Goal: Task Accomplishment & Management: Use online tool/utility

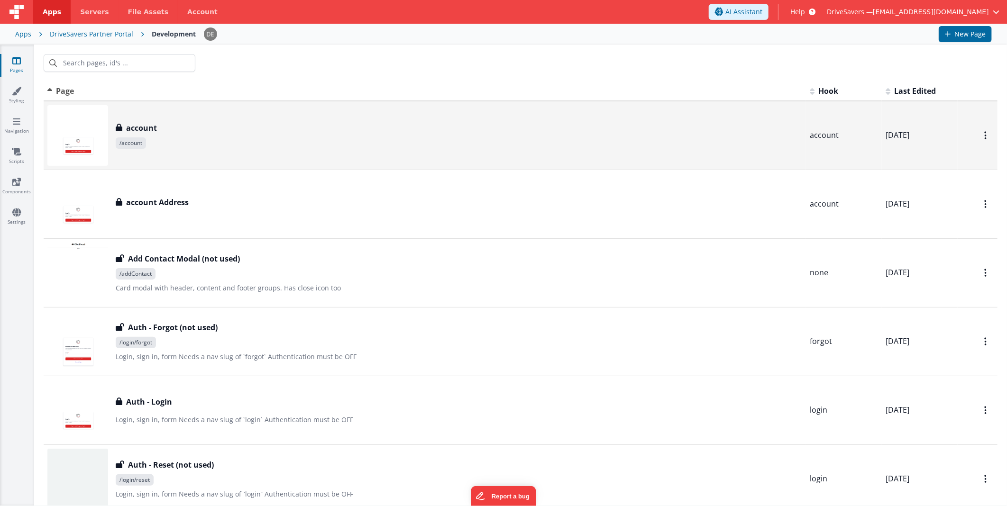
click at [171, 134] on div "account account /account" at bounding box center [459, 135] width 687 height 27
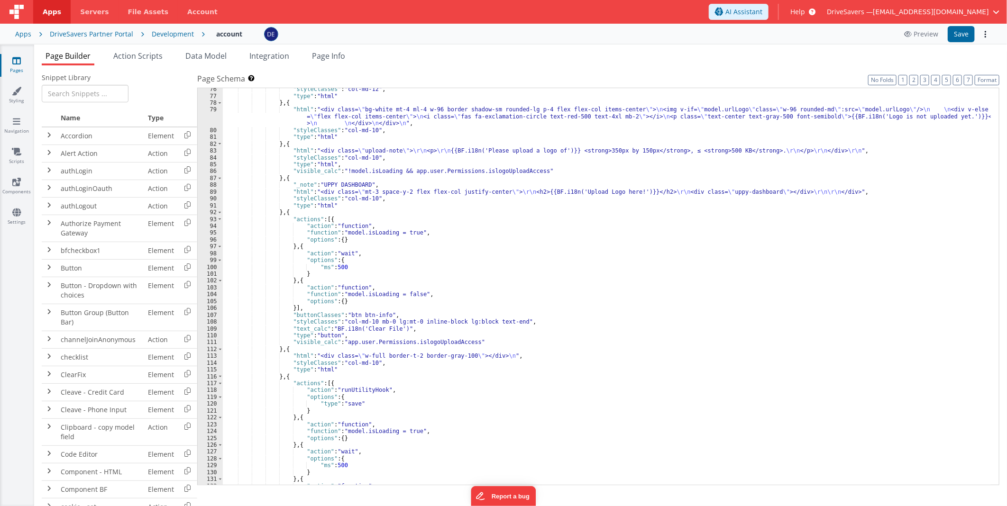
scroll to position [536, 0]
click at [484, 338] on div ""styleClasses" : "col-md-12" , "type" : "html" } , { "html" : "<div class= \" b…" at bounding box center [607, 291] width 768 height 411
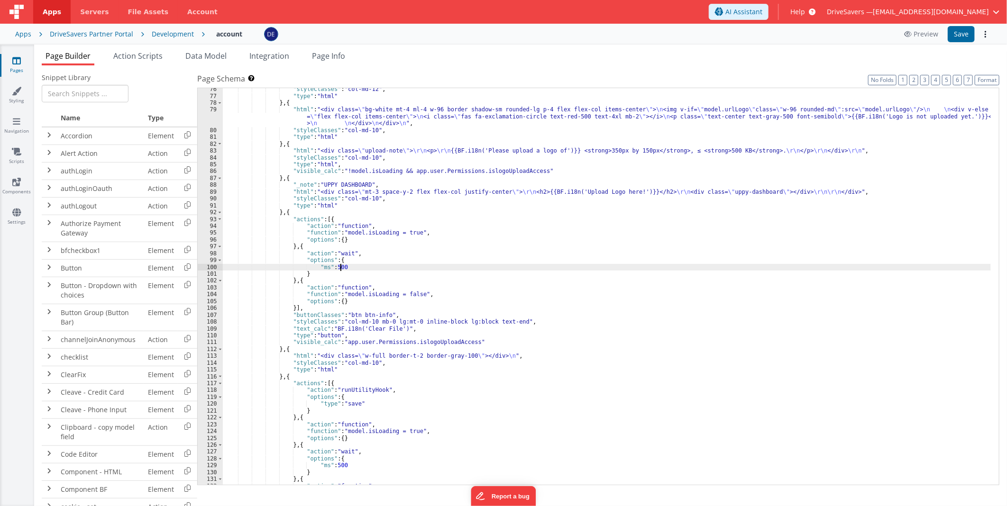
click at [563, 266] on div ""styleClasses" : "col-md-12" , "type" : "html" } , { "html" : "<div class= \" b…" at bounding box center [607, 291] width 768 height 411
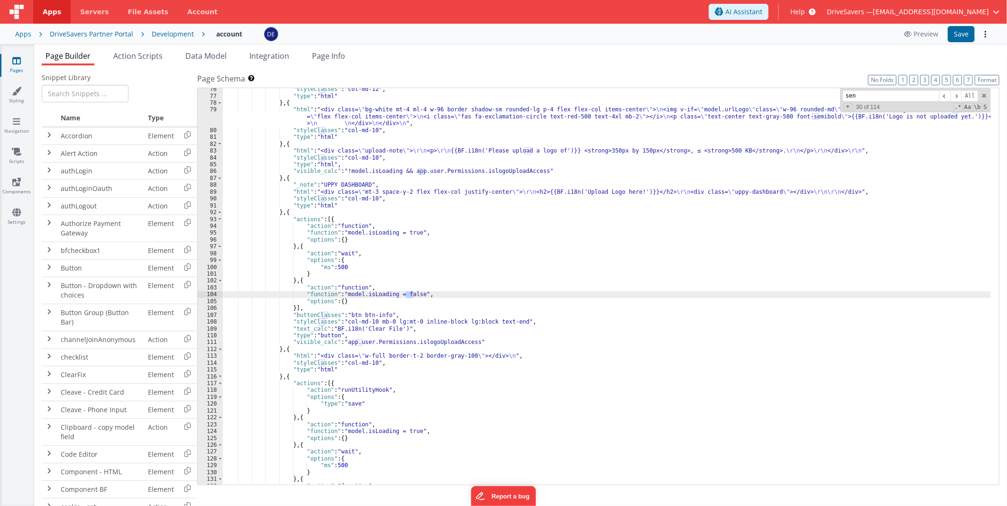
scroll to position [1322, 0]
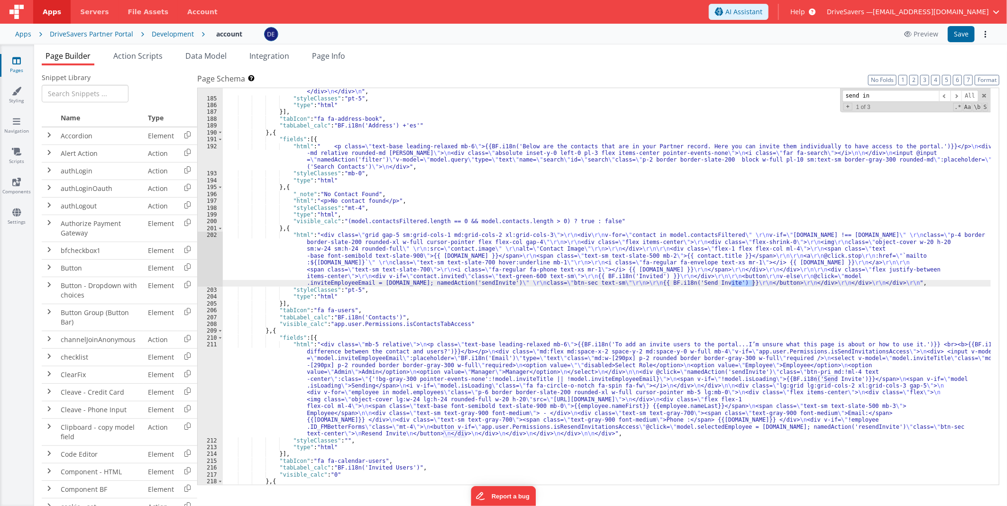
click at [408, 261] on div ""html" : "<div class= \" grid grid-cols-1 sm:grid-cols-2 lg:grid-cols-3 gap-6 \…" at bounding box center [607, 276] width 768 height 445
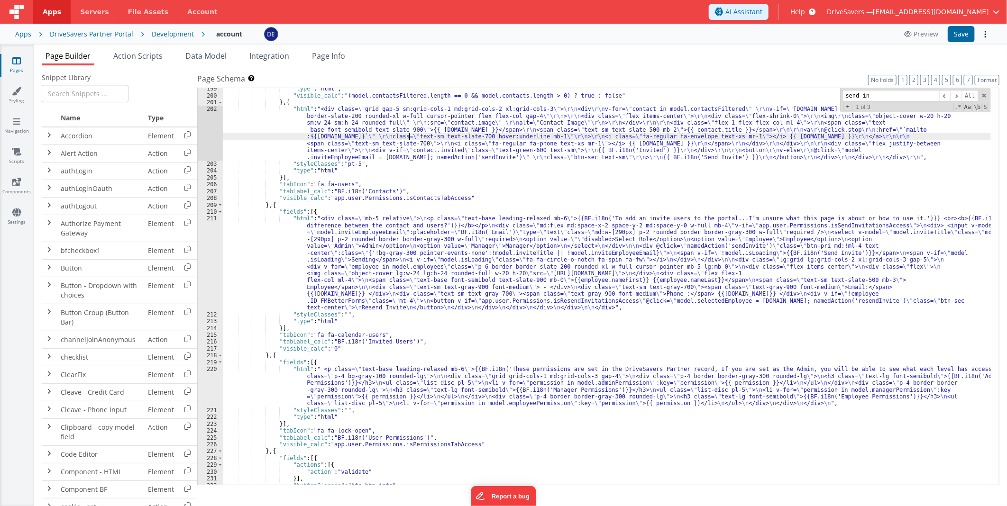
scroll to position [1385, 0]
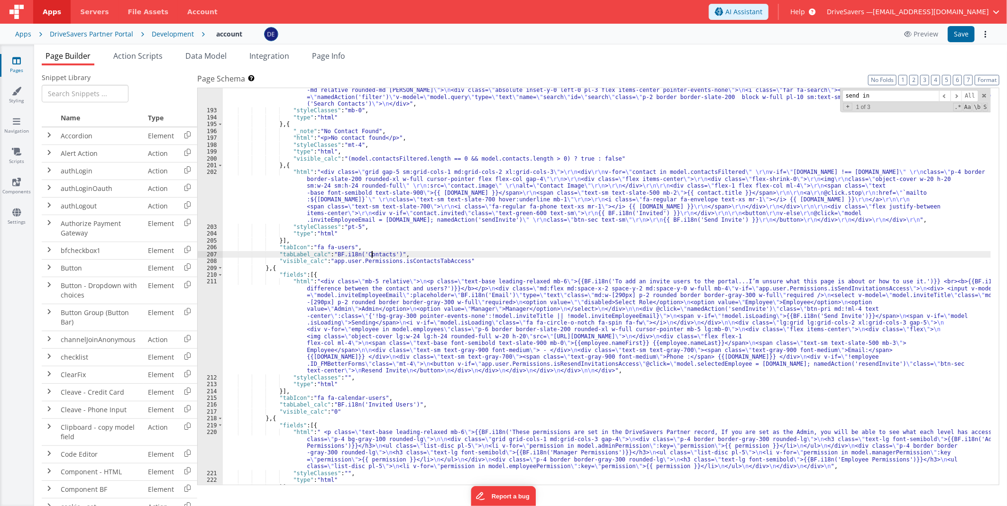
click at [372, 253] on div ""html" : " <p class= \" text-base leading-relaxed mb-6 \" >{{BF.i18n('Below are…" at bounding box center [607, 295] width 768 height 431
type input "Contacts"
click at [945, 93] on span at bounding box center [944, 96] width 11 height 12
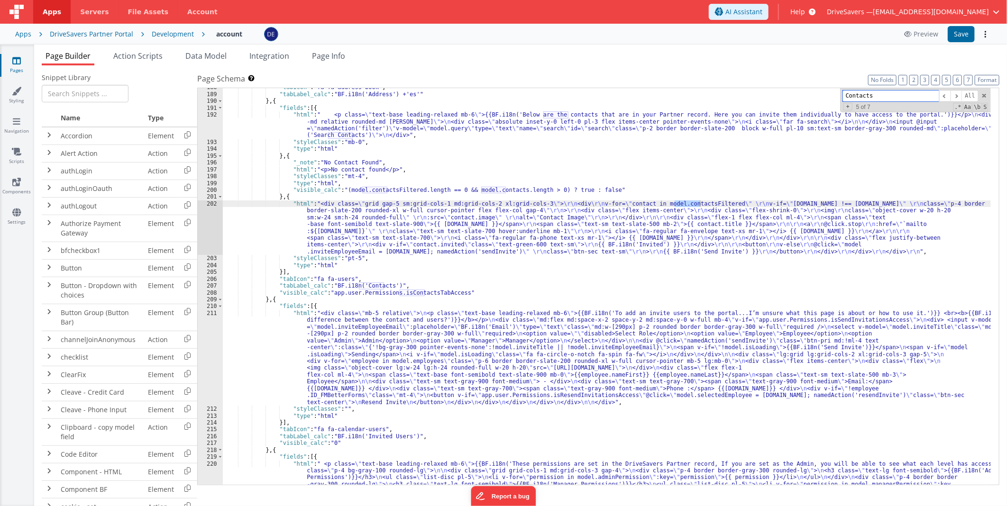
scroll to position [1353, 0]
click at [578, 125] on div ""tabIcon" : "fa fa-address-book" , "tabLabel_calc" : "BF.i18n('Address') +'es'"…" at bounding box center [607, 306] width 768 height 445
click at [277, 102] on div ""tabIcon" : "fa fa-address-book" , "tabLabel_calc" : "BF.i18n('Address') +'es'"…" at bounding box center [607, 306] width 768 height 445
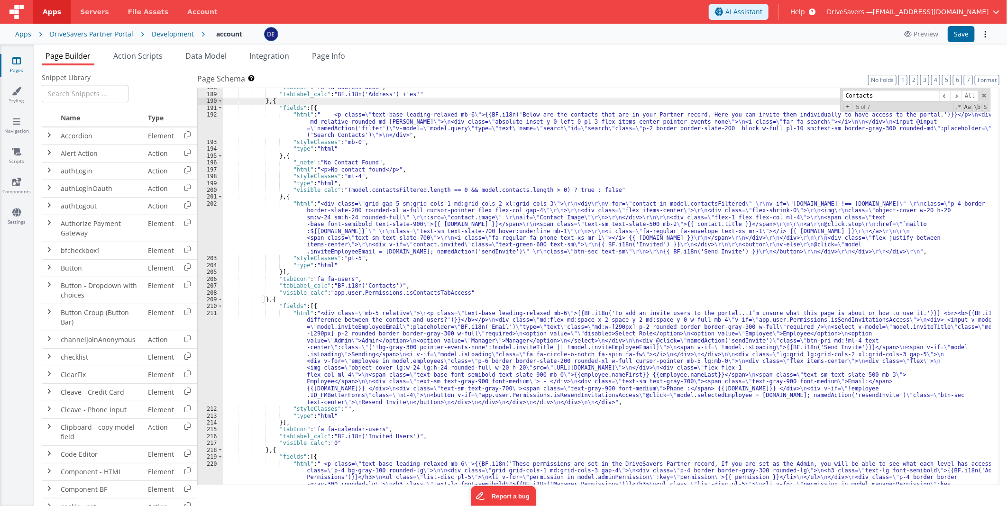
click at [274, 100] on div ""tabIcon" : "fa fa-address-book" , "tabLabel_calc" : "BF.i18n('Address') +'es'"…" at bounding box center [607, 306] width 768 height 445
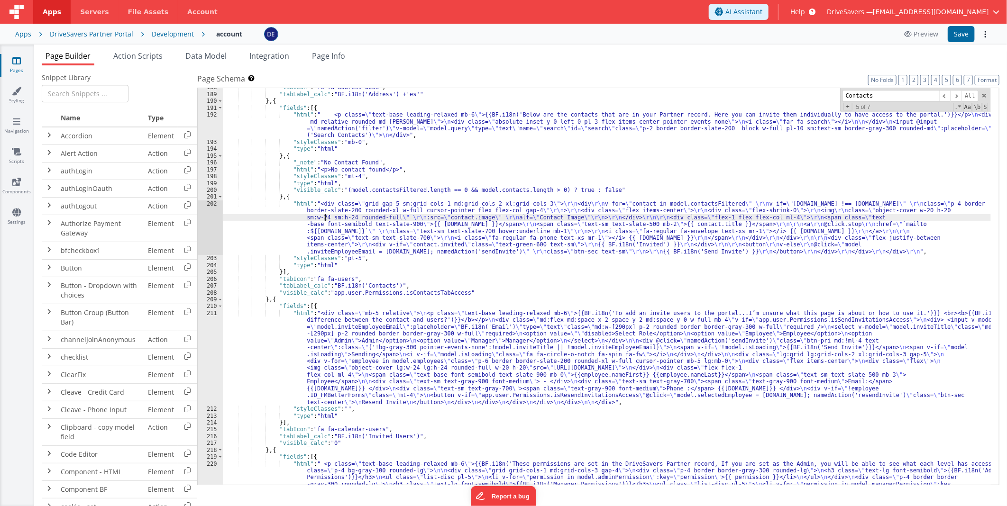
click at [326, 220] on div ""tabIcon" : "fa fa-address-book" , "tabLabel_calc" : "BF.i18n('Address') +'es'"…" at bounding box center [607, 306] width 768 height 445
click at [206, 225] on div "202" at bounding box center [210, 228] width 25 height 55
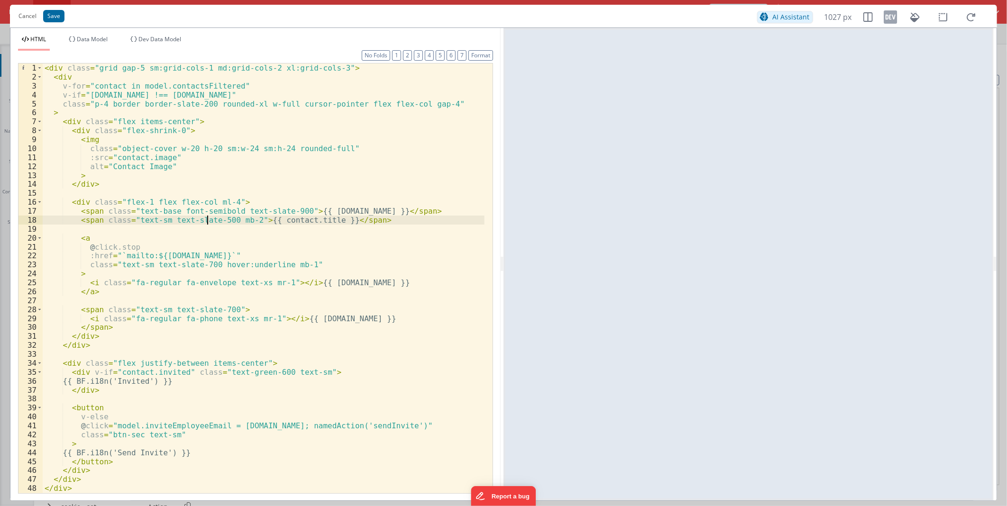
click at [206, 225] on div "< div class = "grid gap-5 sm:grid-cols-1 md:grid-cols-2 xl:grid-cols-3" > < div…" at bounding box center [264, 288] width 442 height 448
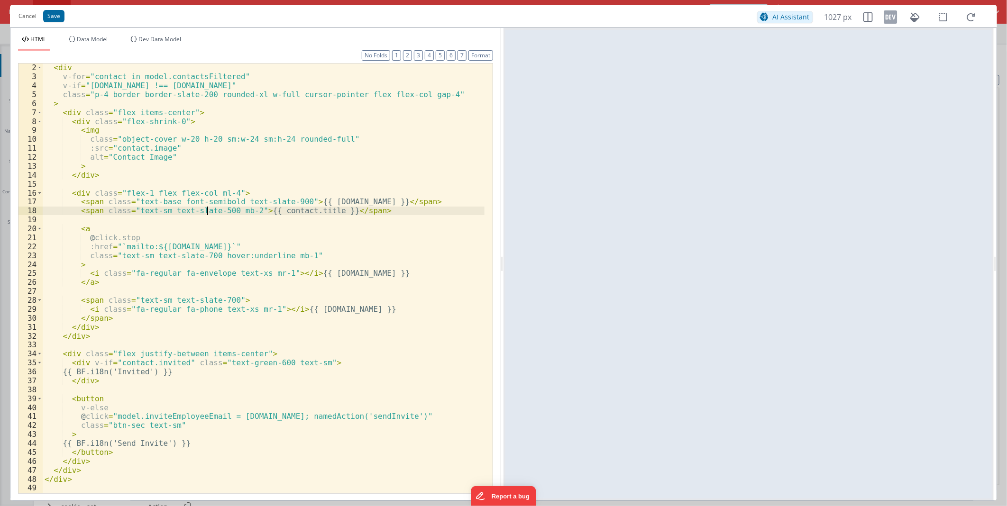
scroll to position [9, 0]
click at [149, 373] on div "< div v-for = "contact in model.contactsFiltered" v-if = "[DOMAIN_NAME] !== [DO…" at bounding box center [264, 287] width 442 height 448
click at [30, 13] on button "Cancel" at bounding box center [28, 15] width 28 height 13
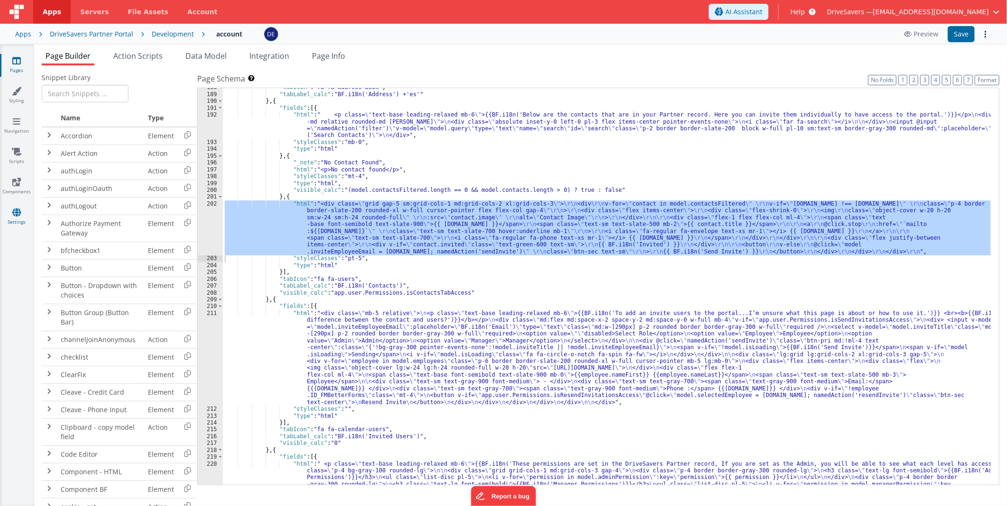
click at [15, 218] on link "Settings" at bounding box center [17, 217] width 34 height 19
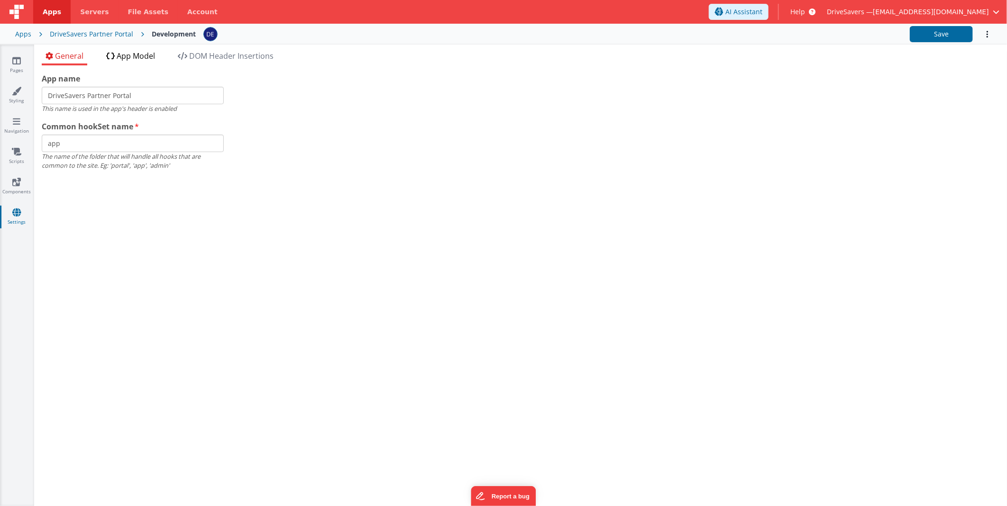
click at [112, 60] on li "App Model" at bounding box center [130, 57] width 56 height 15
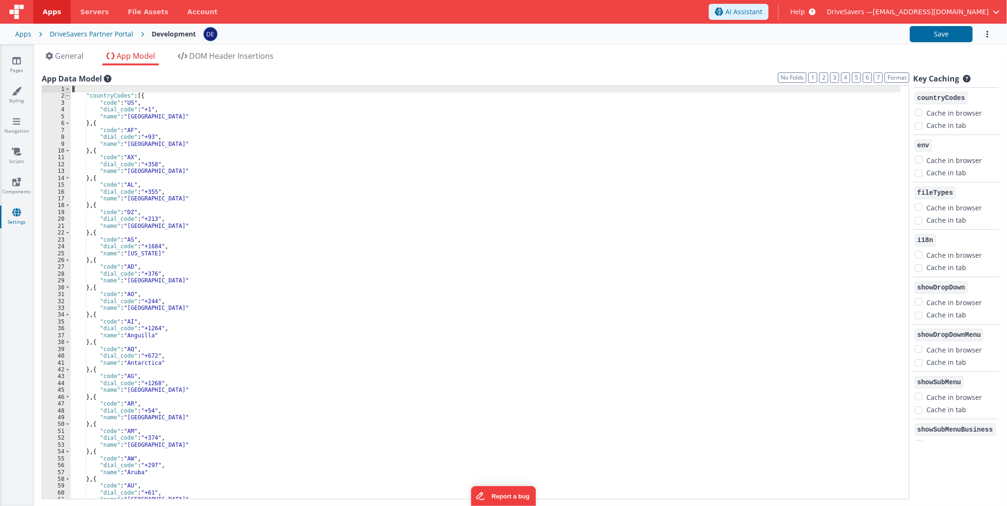
click at [68, 95] on span at bounding box center [67, 95] width 5 height 7
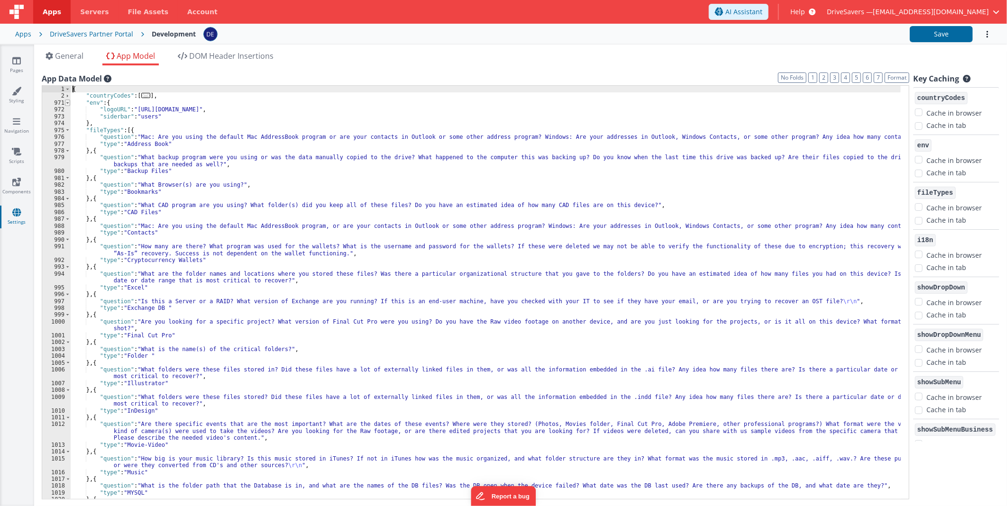
click at [67, 102] on span at bounding box center [67, 103] width 5 height 7
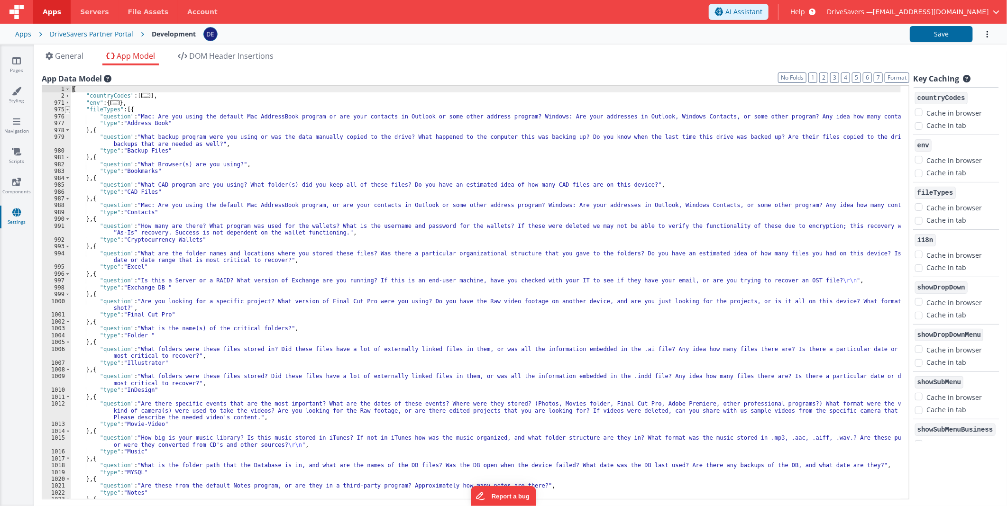
click at [69, 111] on span at bounding box center [67, 109] width 5 height 7
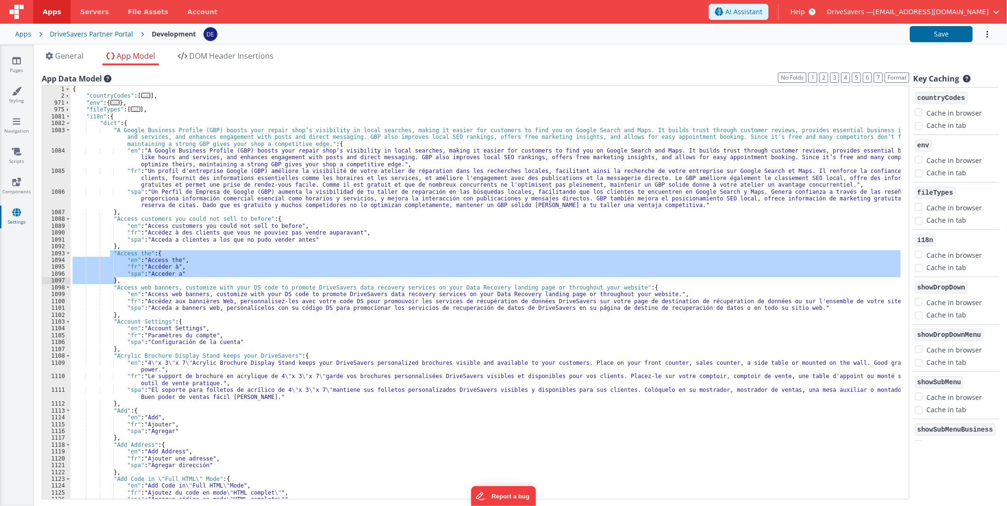
drag, startPoint x: 109, startPoint y: 253, endPoint x: 118, endPoint y: 278, distance: 26.5
click at [118, 278] on div "{ "countryCodes" : [ ... ] , "env" : { ... } , "fileTypes" : [ ... ] , "i18n" :…" at bounding box center [486, 300] width 830 height 428
click at [126, 280] on div "{ "countryCodes" : [ ... ] , "env" : { ... } , "fileTypes" : [ ... ] , "i18n" :…" at bounding box center [486, 292] width 830 height 413
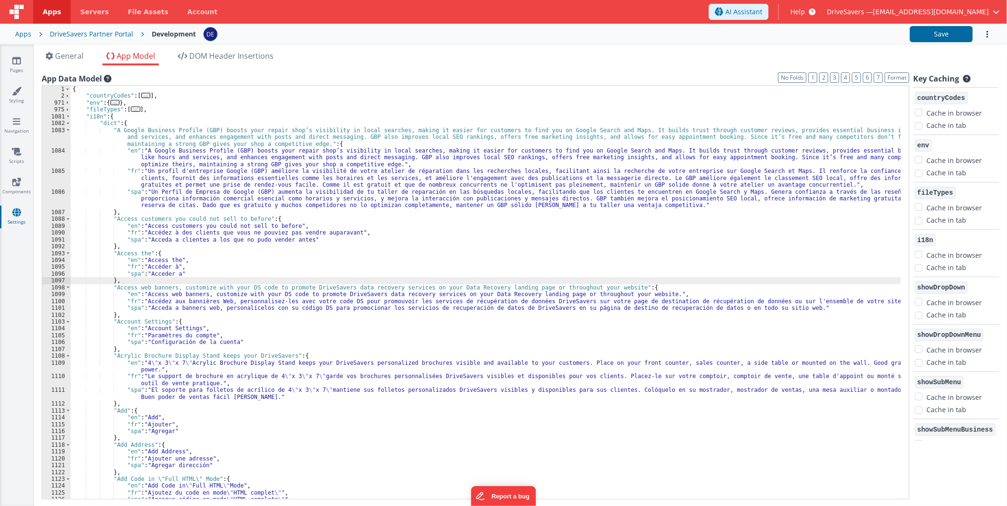
paste textarea
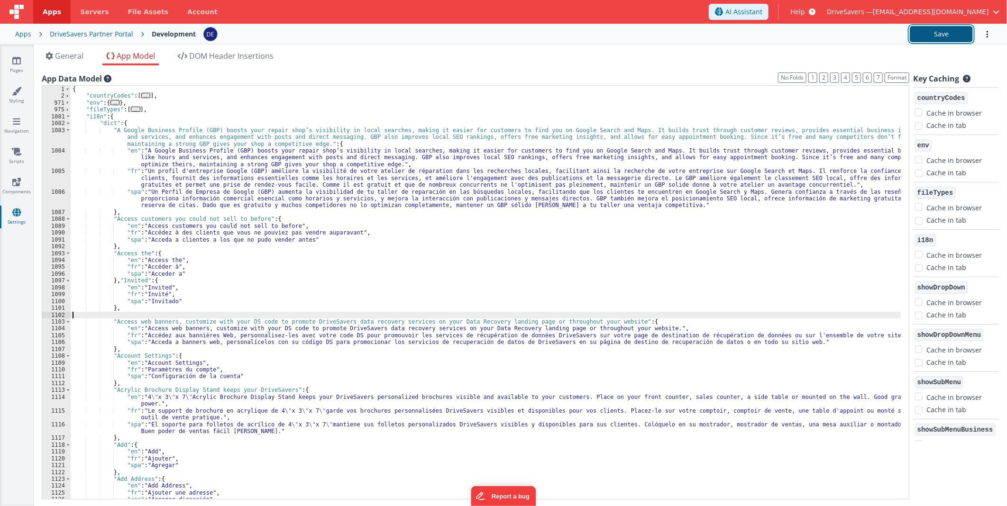
click at [927, 33] on button "Save" at bounding box center [941, 34] width 63 height 16
click at [15, 64] on icon at bounding box center [16, 60] width 9 height 9
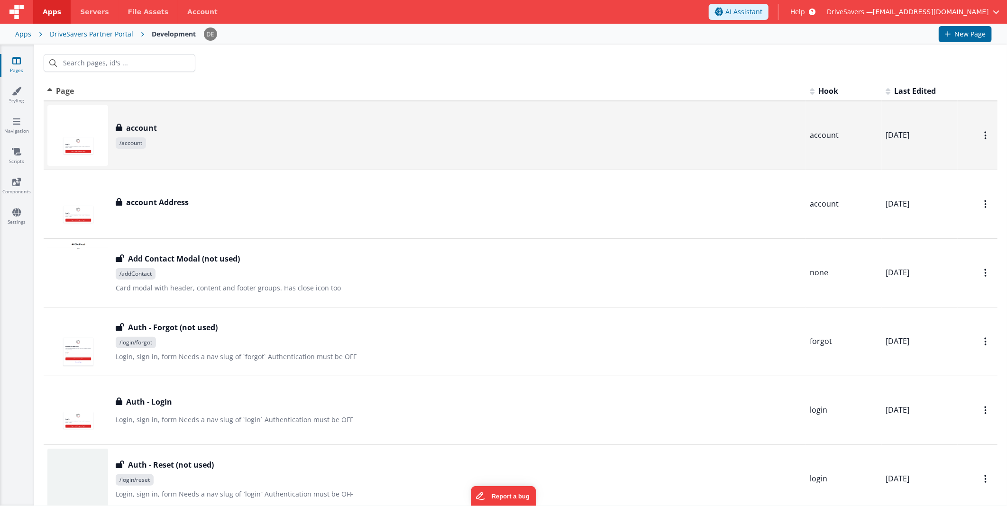
click at [247, 152] on div "account account /account" at bounding box center [424, 135] width 755 height 61
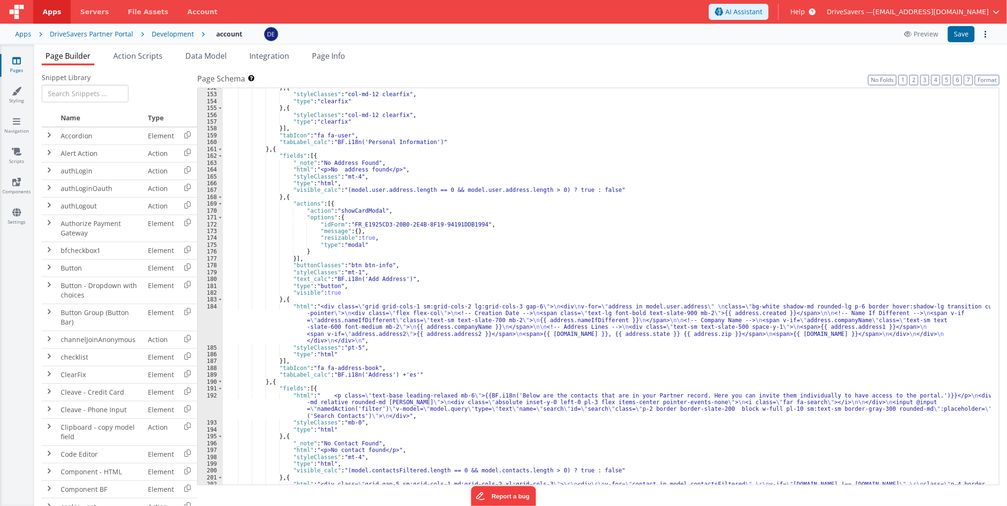
scroll to position [1167, 0]
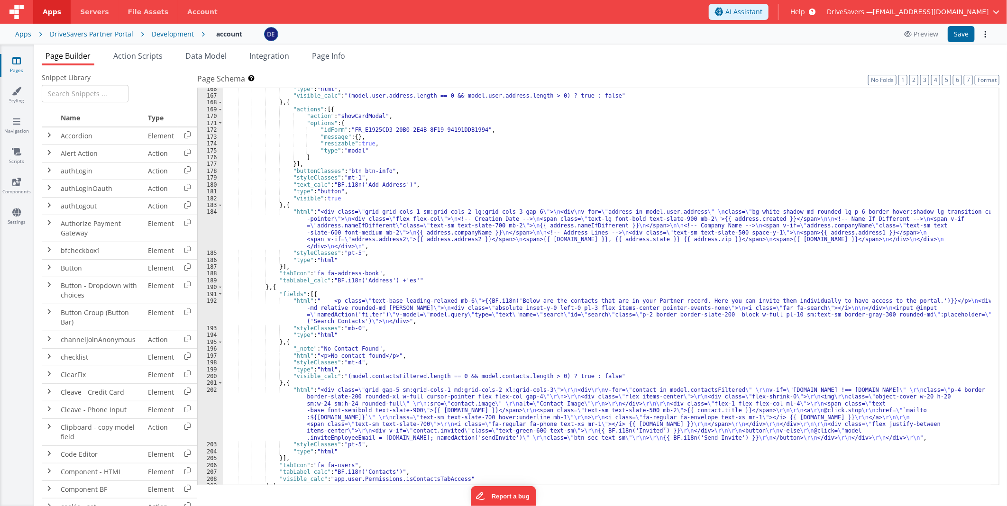
click at [402, 424] on div ""type" : "html" , "visible_calc" : "(model.user.address.length == 0 && model.us…" at bounding box center [607, 291] width 768 height 411
click at [213, 405] on div "202" at bounding box center [210, 414] width 25 height 55
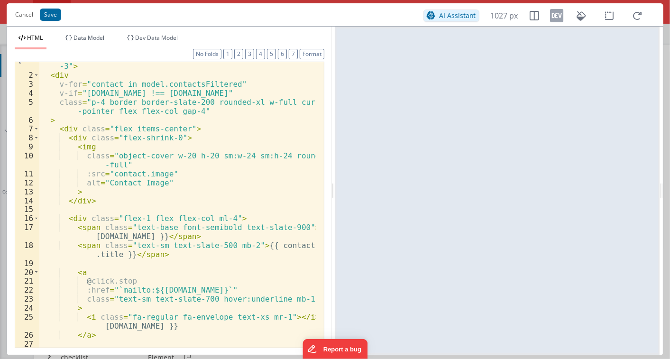
scroll to position [1215, 0]
click at [338, 19] on div "Cancel Save" at bounding box center [216, 14] width 413 height 13
click at [70, 138] on div "< div class = "grid gap-5 sm:grid-cols-1 md:grid-cols-2 xl:grid-cols -3" > < di…" at bounding box center [177, 209] width 276 height 312
click at [122, 146] on div "< div class = "grid gap-5 sm:grid-cols-1 md:grid-cols-2 xl:grid-cols -3" > < di…" at bounding box center [177, 209] width 276 height 312
click at [76, 43] on li "Data Model" at bounding box center [85, 41] width 46 height 15
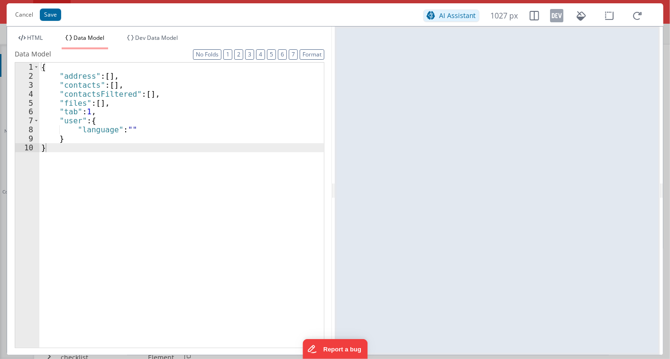
click at [80, 38] on span "Data Model" at bounding box center [88, 38] width 31 height 8
click at [159, 43] on li "Dev Data Model" at bounding box center [152, 41] width 58 height 15
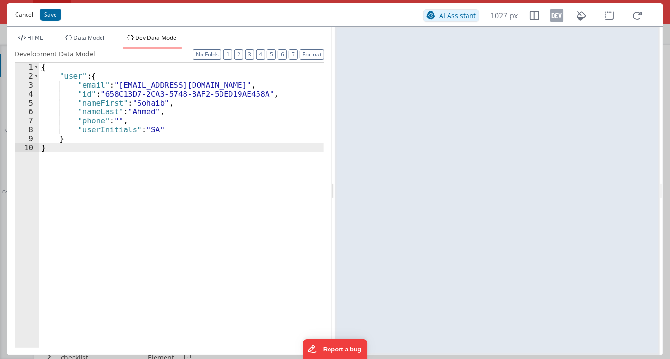
click at [28, 15] on button "Cancel" at bounding box center [24, 14] width 28 height 13
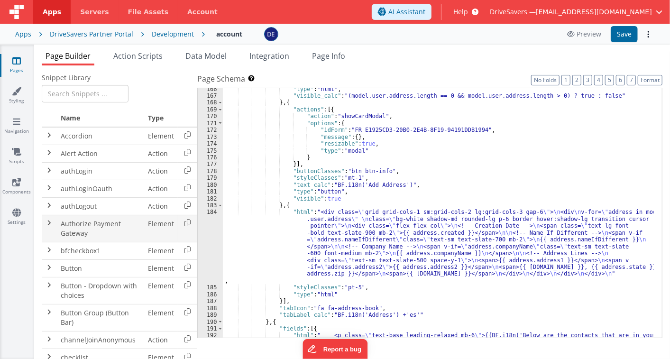
click at [90, 216] on td "Authorize Payment Gateway" at bounding box center [100, 228] width 87 height 27
click at [51, 206] on span at bounding box center [50, 206] width 8 height 8
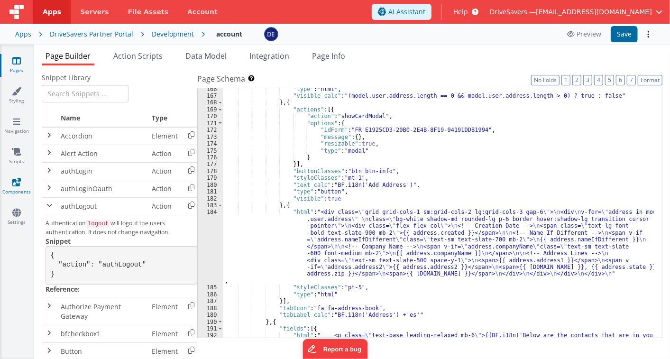
click at [25, 187] on link "Components" at bounding box center [17, 186] width 34 height 19
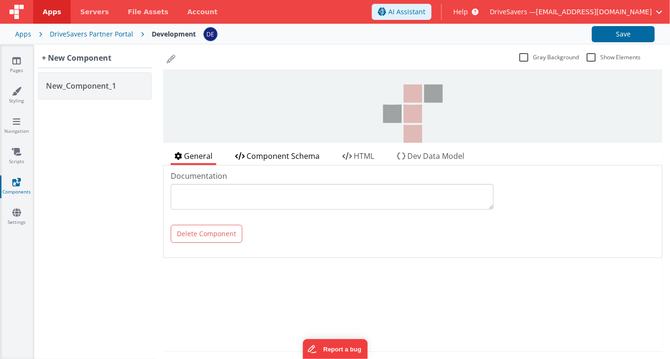
click at [283, 158] on span "Component Schema" at bounding box center [283, 156] width 73 height 10
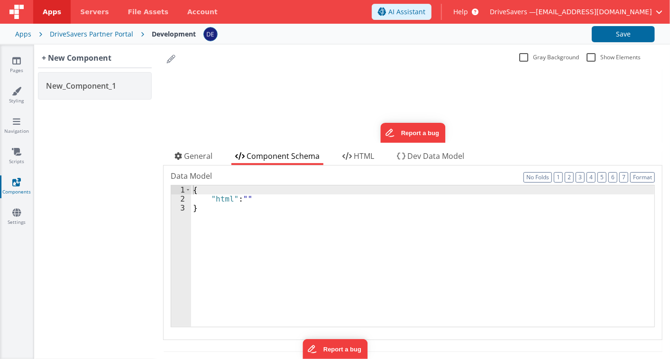
click at [277, 117] on div "update page model (See schema to hide after dev) { "component": { "comp": { "fi…" at bounding box center [412, 105] width 499 height 73
click at [358, 160] on span "HTML" at bounding box center [364, 156] width 20 height 10
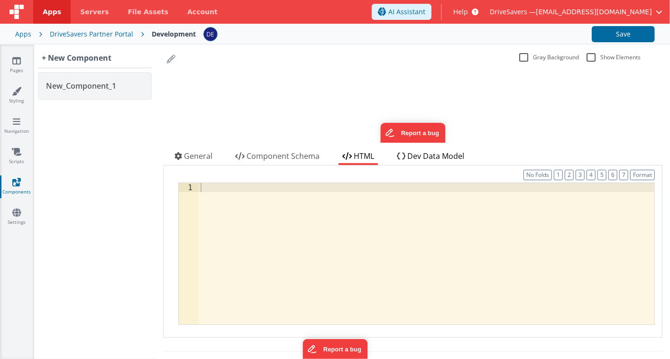
click at [442, 160] on span "Dev Data Model" at bounding box center [435, 156] width 57 height 10
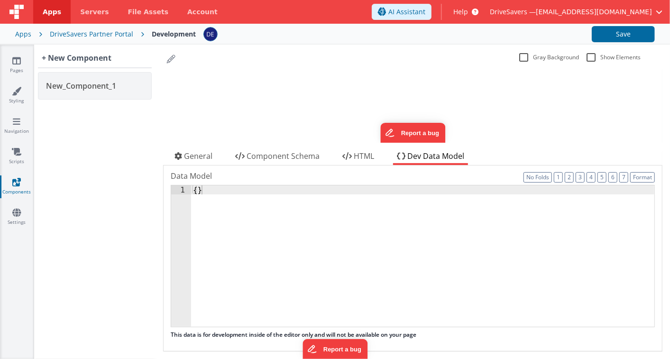
click at [17, 84] on div "Pages Styling Navigation Scripts Components Settings" at bounding box center [17, 202] width 34 height 314
click at [22, 88] on link "Styling" at bounding box center [17, 95] width 34 height 19
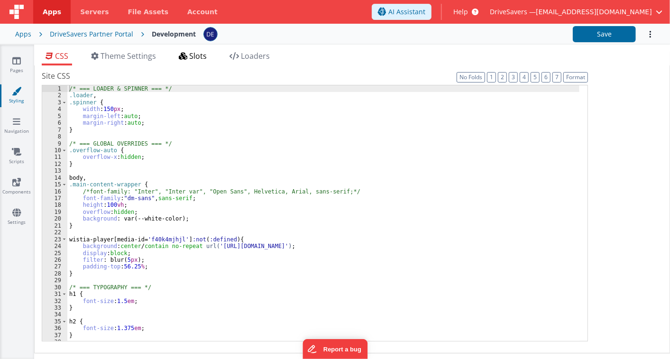
click at [211, 55] on li "Slots" at bounding box center [193, 57] width 36 height 15
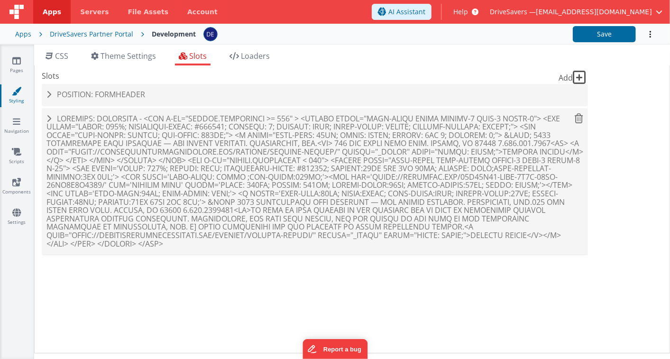
click at [354, 137] on span at bounding box center [314, 181] width 537 height 136
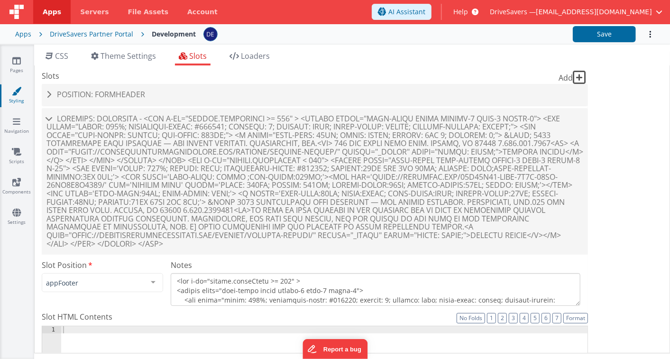
scroll to position [158, 0]
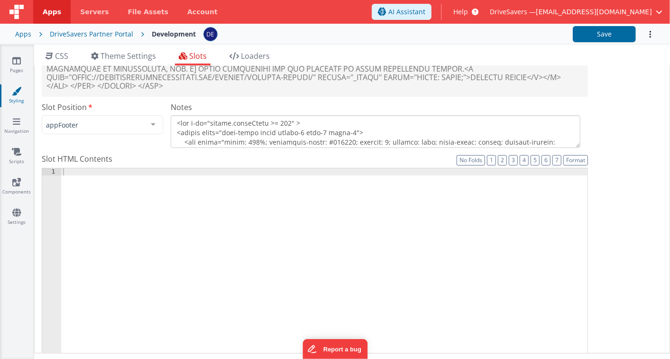
click at [295, 140] on textarea at bounding box center [376, 131] width 410 height 33
click at [299, 140] on textarea at bounding box center [376, 131] width 410 height 33
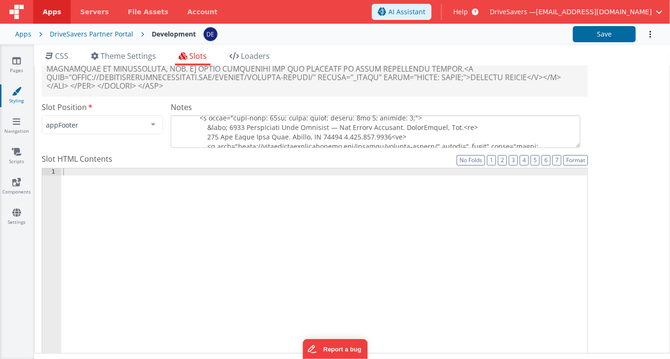
click at [336, 138] on textarea at bounding box center [376, 131] width 410 height 33
